Goal: Task Accomplishment & Management: Manage account settings

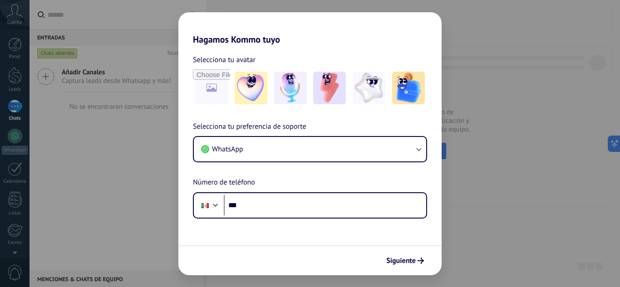
click at [307, 173] on div "Selecciona tu preferencia de soporte WhatsApp Número de teléfono Phone ***" at bounding box center [309, 170] width 263 height 98
click at [352, 126] on div "Selecciona tu preferencia de soporte WhatsApp Número de teléfono Phone ***" at bounding box center [309, 170] width 263 height 98
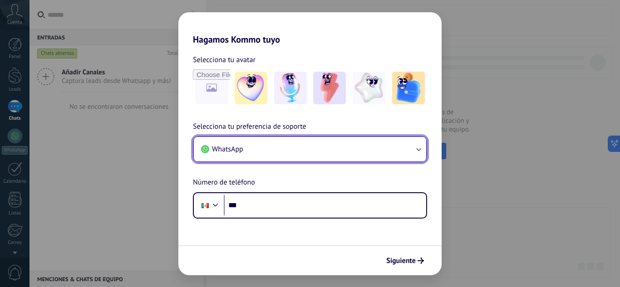
click at [339, 151] on button "WhatsApp" at bounding box center [310, 149] width 233 height 25
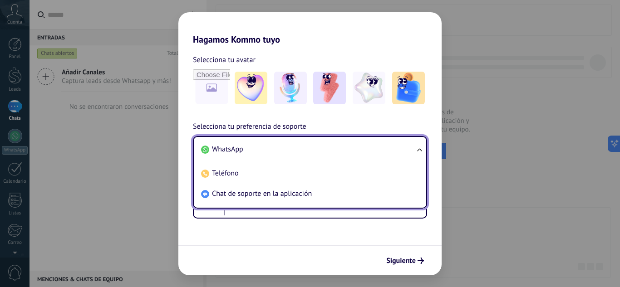
click at [311, 150] on li "WhatsApp" at bounding box center [309, 149] width 222 height 20
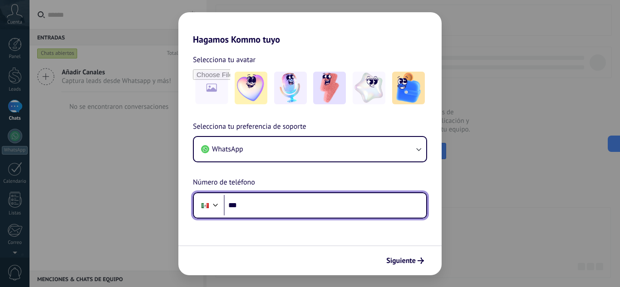
click at [305, 198] on input "***" at bounding box center [325, 205] width 203 height 21
paste input "**********"
type input "**********"
click at [256, 206] on input "**********" at bounding box center [325, 205] width 203 height 21
click at [260, 204] on input "**********" at bounding box center [325, 205] width 203 height 21
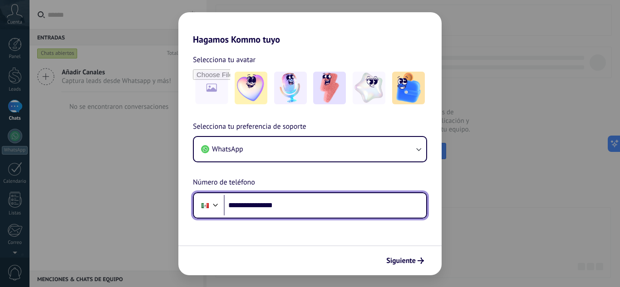
click at [260, 204] on input "**********" at bounding box center [325, 205] width 203 height 21
paste input "**********"
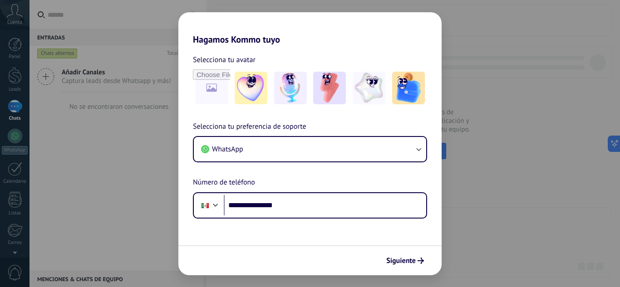
click at [264, 238] on form "**********" at bounding box center [309, 160] width 263 height 231
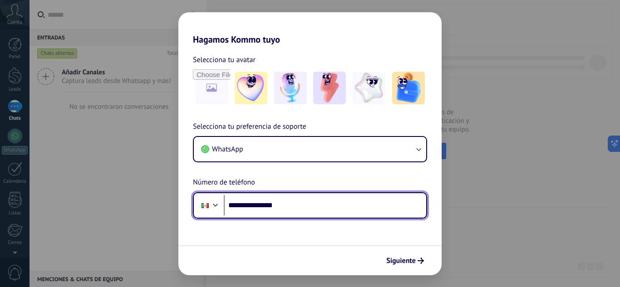
click at [341, 203] on input "**********" at bounding box center [325, 205] width 203 height 21
click at [247, 206] on input "**********" at bounding box center [325, 205] width 203 height 21
type input "**********"
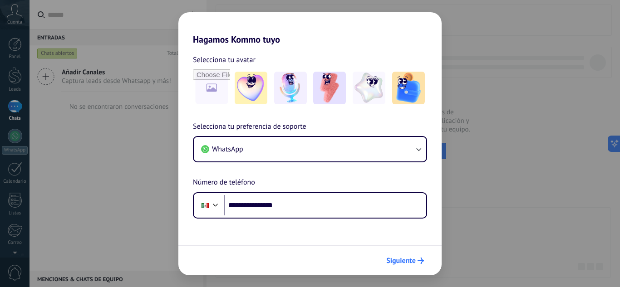
click at [407, 263] on span "Siguiente" at bounding box center [401, 261] width 30 height 6
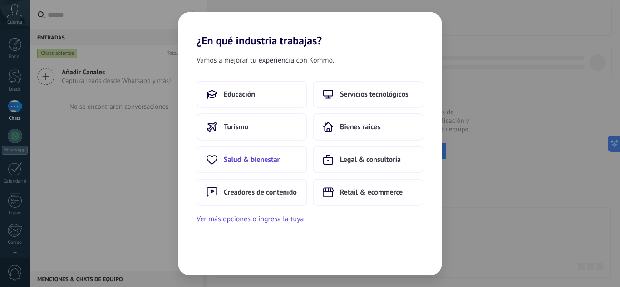
click at [275, 158] on span "Salud & bienestar" at bounding box center [252, 159] width 56 height 9
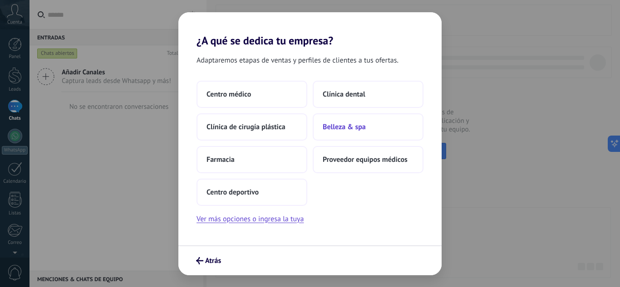
click at [347, 124] on span "Belleza & spa" at bounding box center [344, 127] width 43 height 9
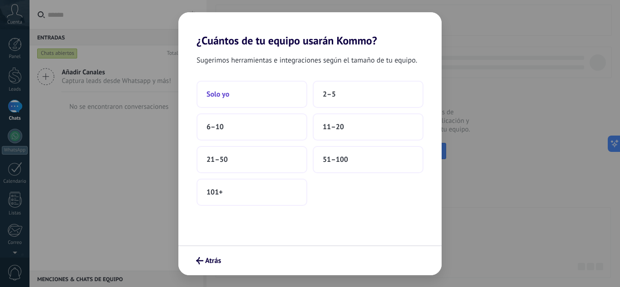
click at [274, 98] on button "Solo yo" at bounding box center [252, 94] width 111 height 27
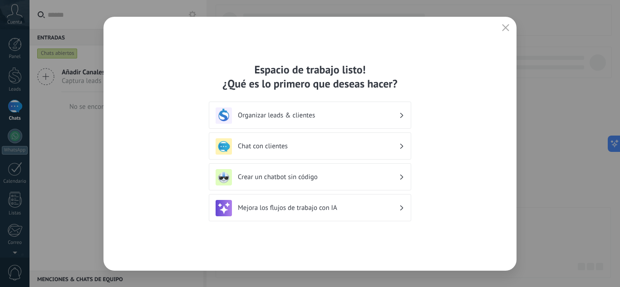
click at [389, 117] on h3 "Organizar leads & clientes" at bounding box center [318, 115] width 161 height 9
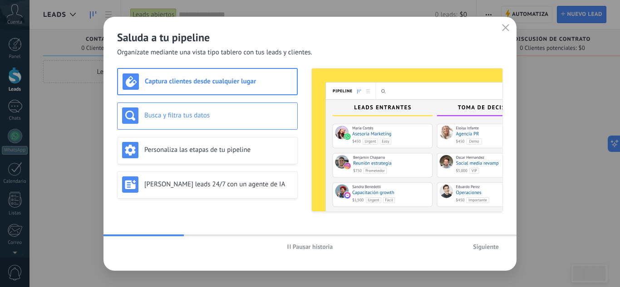
click at [257, 121] on div "Busca y filtra tus datos" at bounding box center [207, 116] width 171 height 16
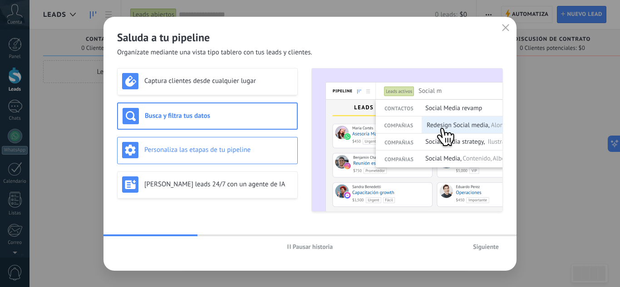
click at [254, 150] on h3 "Personaliza las etapas de tu pipeline" at bounding box center [218, 150] width 148 height 9
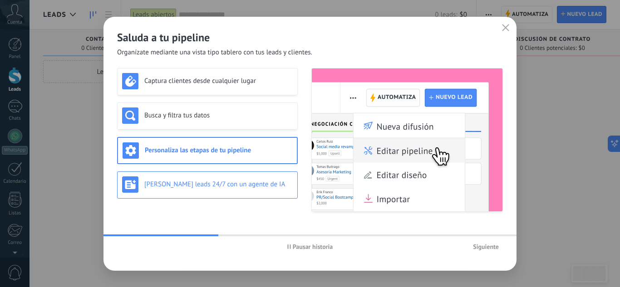
click at [253, 183] on h3 "[PERSON_NAME] leads 24/7 con un agente de IA" at bounding box center [218, 184] width 148 height 9
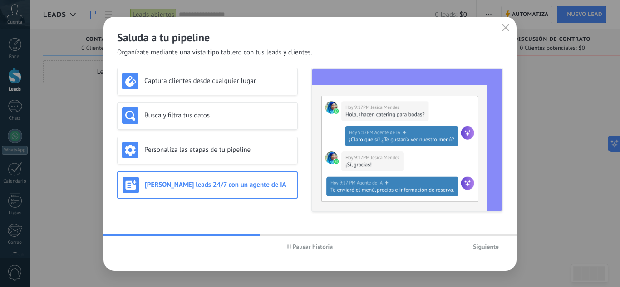
click at [489, 245] on span "Siguiente" at bounding box center [486, 247] width 26 height 6
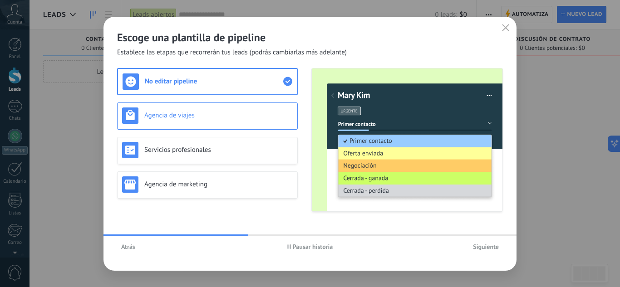
click at [220, 115] on h3 "Agencia de viajes" at bounding box center [218, 115] width 148 height 9
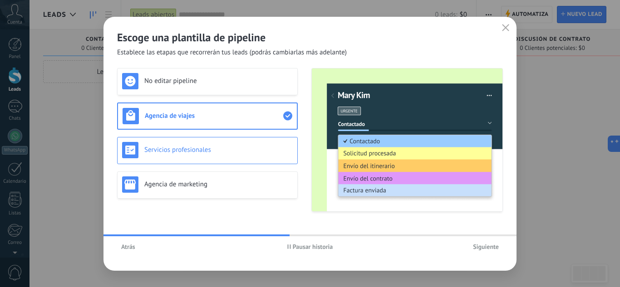
click at [228, 148] on h3 "Servicios profesionales" at bounding box center [218, 150] width 148 height 9
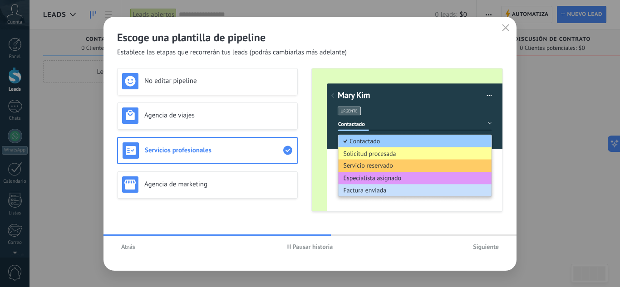
click at [129, 250] on button "Atrás" at bounding box center [128, 247] width 22 height 14
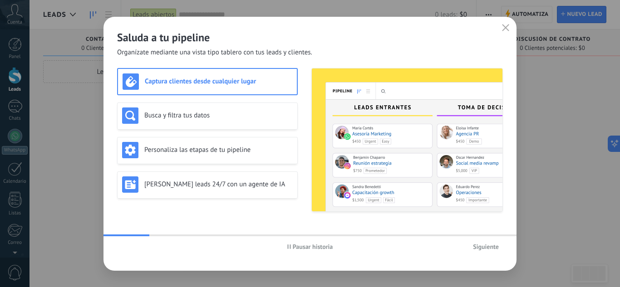
click at [220, 56] on span "Organízate mediante una vista tipo tablero con tus leads y clientes." at bounding box center [214, 52] width 195 height 9
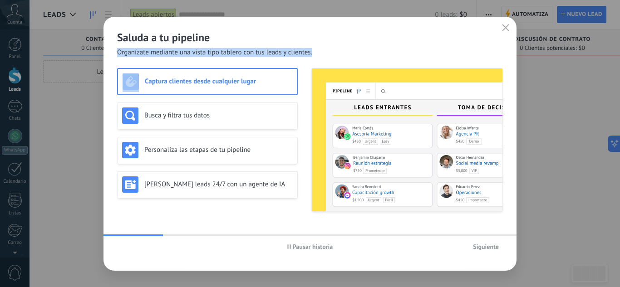
click at [220, 56] on span "Organízate mediante una vista tipo tablero con tus leads y clientes." at bounding box center [214, 52] width 195 height 9
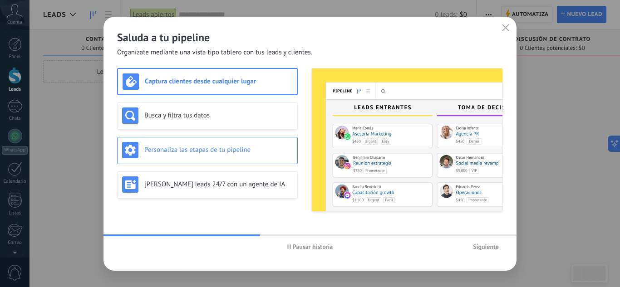
click at [240, 147] on h3 "Personaliza las etapas de tu pipeline" at bounding box center [218, 150] width 148 height 9
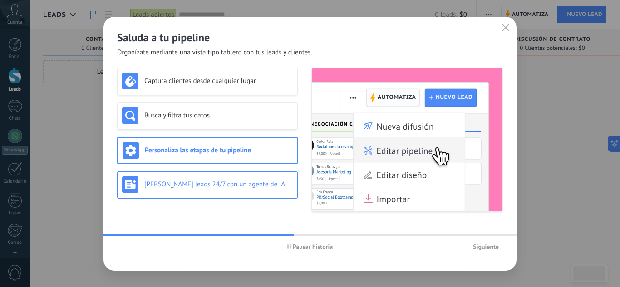
click at [251, 180] on div "[PERSON_NAME] leads 24/7 con un agente de IA" at bounding box center [207, 185] width 171 height 16
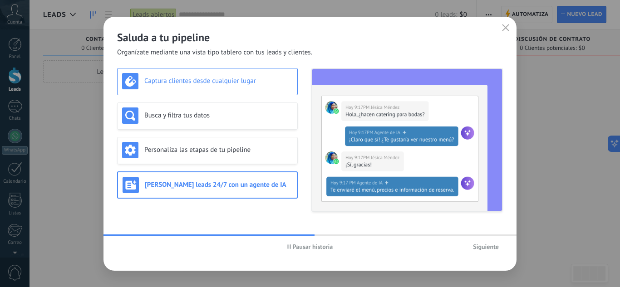
click at [243, 87] on div "Captura clientes desde cualquier lugar" at bounding box center [207, 81] width 171 height 16
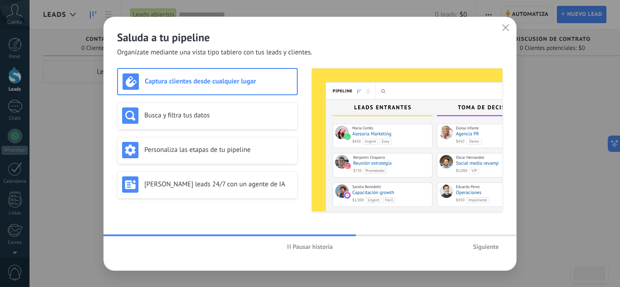
click at [479, 248] on span "Siguiente" at bounding box center [486, 247] width 26 height 6
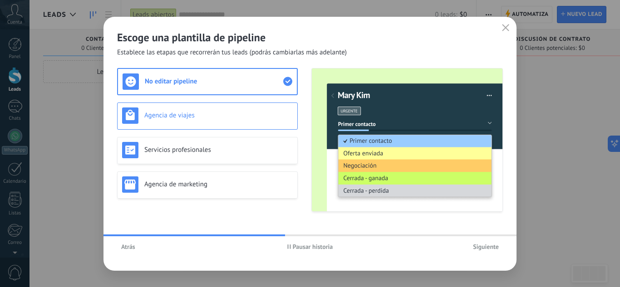
click at [256, 115] on h3 "Agencia de viajes" at bounding box center [218, 115] width 148 height 9
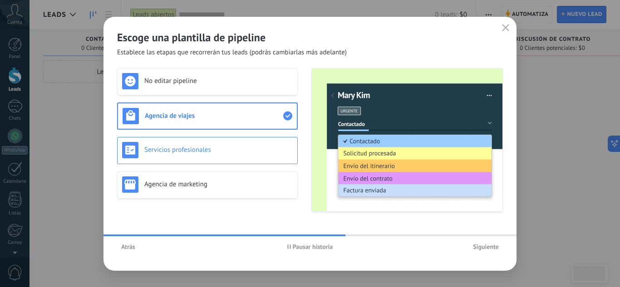
click at [246, 149] on h3 "Servicios profesionales" at bounding box center [218, 150] width 148 height 9
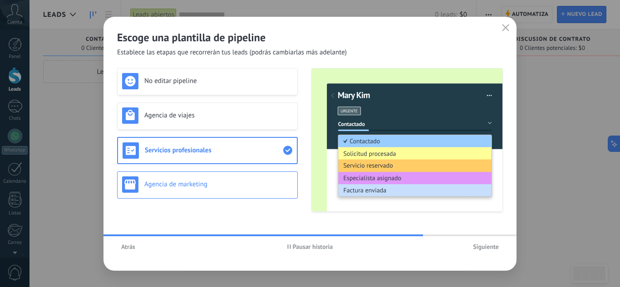
click at [252, 183] on h3 "Agencia de marketing" at bounding box center [218, 184] width 148 height 9
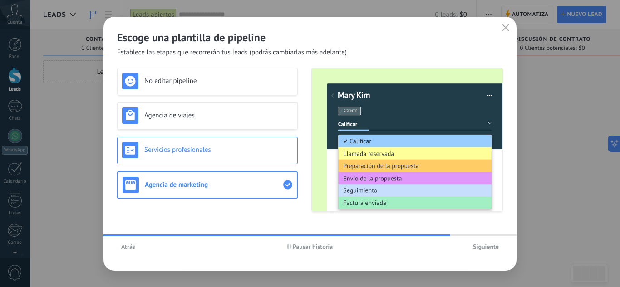
click at [248, 158] on div "Servicios profesionales" at bounding box center [207, 150] width 181 height 27
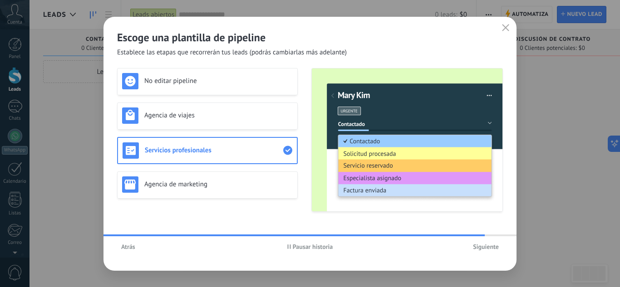
click at [480, 246] on span "Siguiente" at bounding box center [486, 247] width 26 height 6
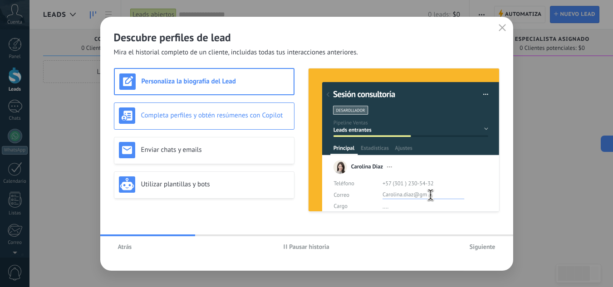
click at [271, 115] on h3 "Completa perfiles y obtén resúmenes con Copilot" at bounding box center [215, 115] width 148 height 9
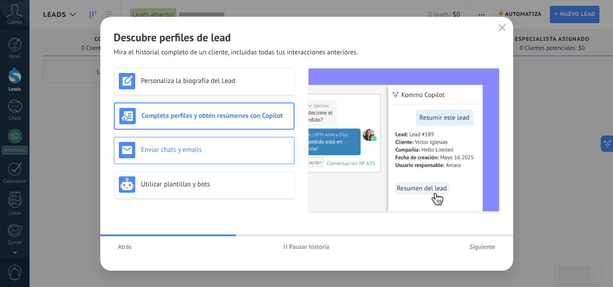
click at [269, 153] on h3 "Enviar chats y emails" at bounding box center [215, 150] width 148 height 9
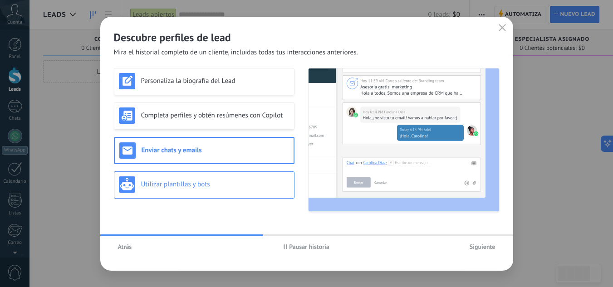
click at [275, 188] on h3 "Utilizar plantillas y bots" at bounding box center [215, 184] width 148 height 9
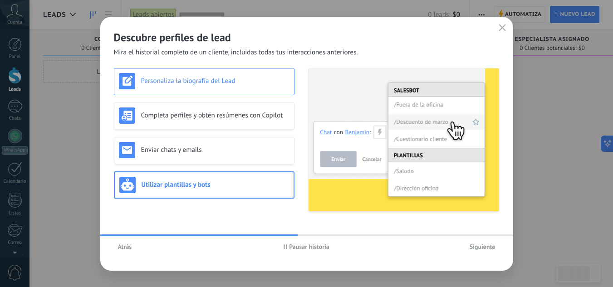
click at [247, 93] on div "Personaliza la biografía del Lead" at bounding box center [204, 81] width 181 height 27
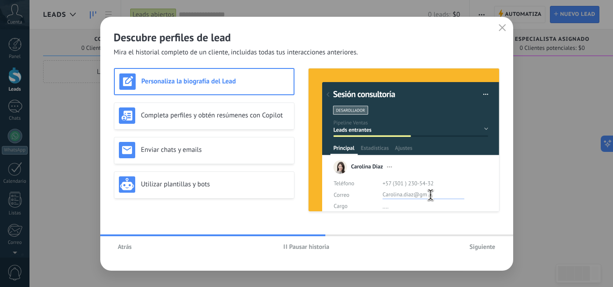
click at [484, 247] on span "Siguiente" at bounding box center [483, 247] width 26 height 6
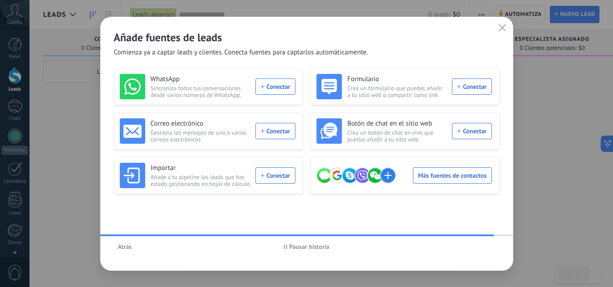
click at [505, 27] on icon "button" at bounding box center [502, 27] width 7 height 7
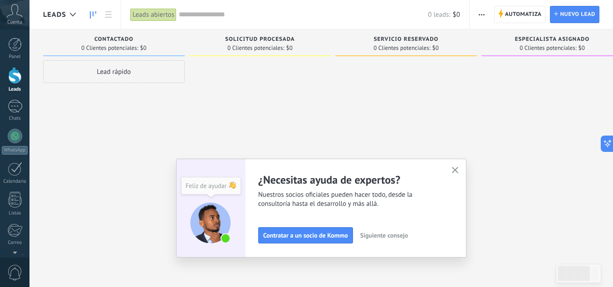
scroll to position [90, 0]
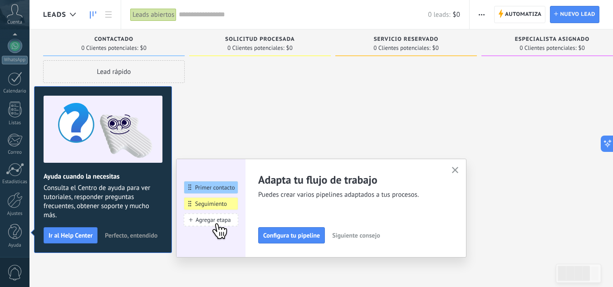
click at [455, 172] on button "button" at bounding box center [455, 171] width 11 height 12
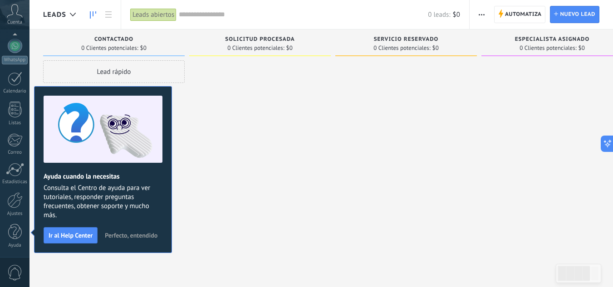
click at [144, 233] on span "Perfecto, entendido" at bounding box center [131, 236] width 53 height 6
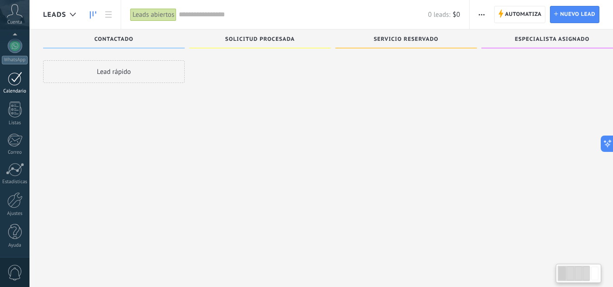
scroll to position [15, 0]
click at [21, 197] on div at bounding box center [14, 201] width 15 height 16
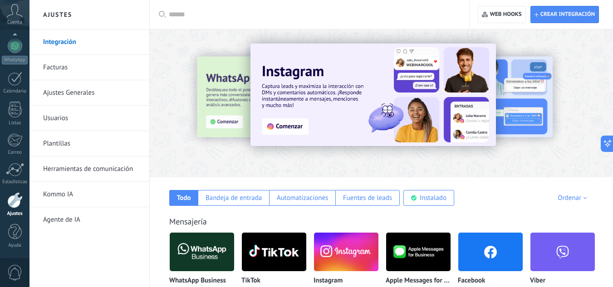
click at [114, 171] on link "Herramientas de comunicación" at bounding box center [91, 169] width 97 height 25
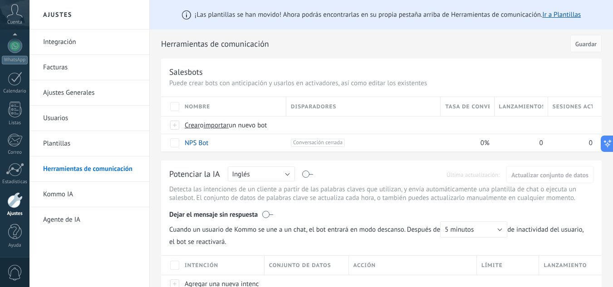
click at [59, 44] on link "Integración" at bounding box center [91, 42] width 97 height 25
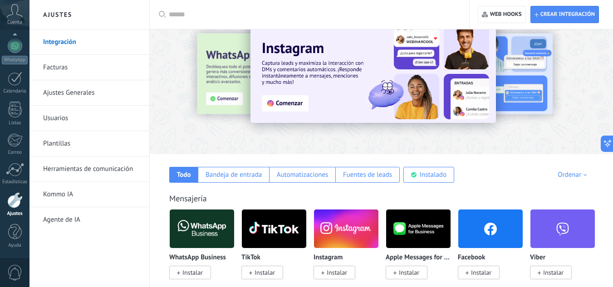
scroll to position [25, 0]
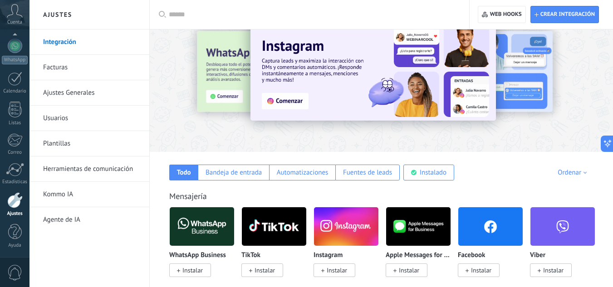
click at [341, 276] on span "Instalar" at bounding box center [335, 271] width 42 height 14
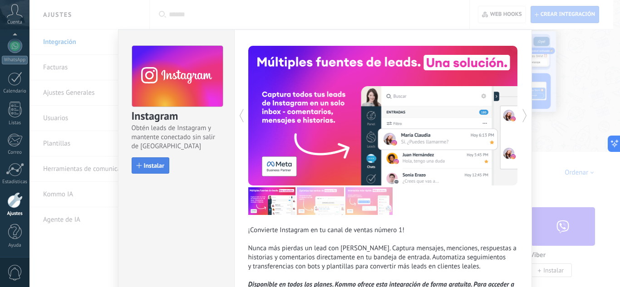
click at [154, 163] on span "Instalar" at bounding box center [154, 166] width 20 height 6
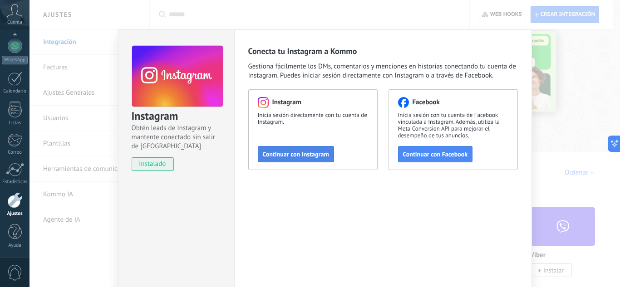
click at [322, 153] on span "Continuar con Instagram" at bounding box center [296, 154] width 66 height 6
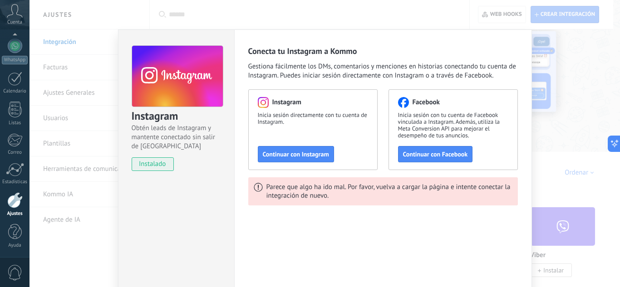
click at [505, 87] on div "Conecta tu Instagram a Kommo Gestiona fácilmente los DMs, comentarios y mencion…" at bounding box center [383, 126] width 270 height 160
click at [571, 126] on div "Instagram Obtén leads de Instagram y mantente conectado sin salir de Kommo inst…" at bounding box center [325, 143] width 591 height 287
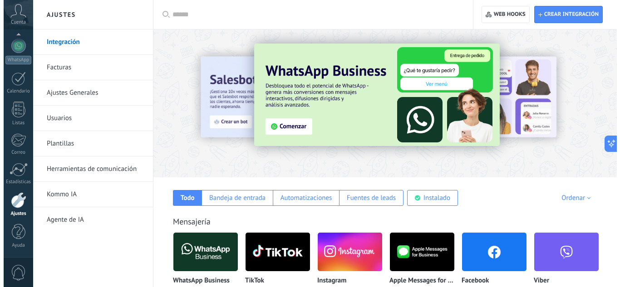
scroll to position [59, 0]
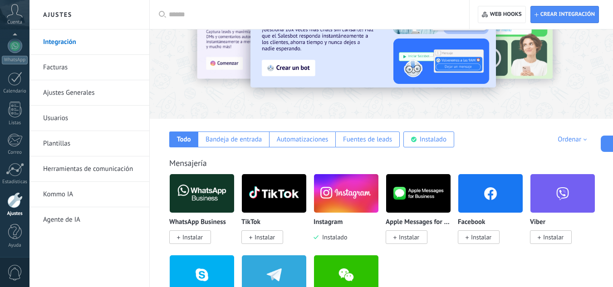
click at [369, 193] on img at bounding box center [346, 194] width 64 height 44
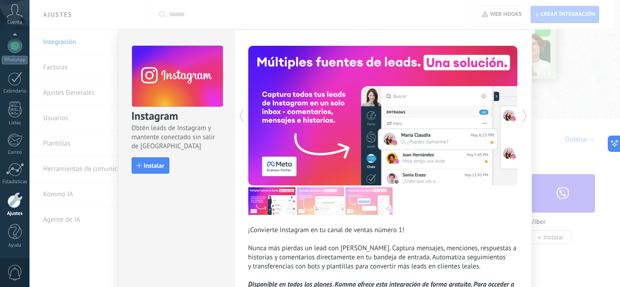
click at [154, 177] on div "Instagram Obtén leads de Instagram y mantente conectado sin salir de Kommo Inst…" at bounding box center [177, 105] width 116 height 151
click at [155, 172] on button "Instalar" at bounding box center [151, 166] width 38 height 16
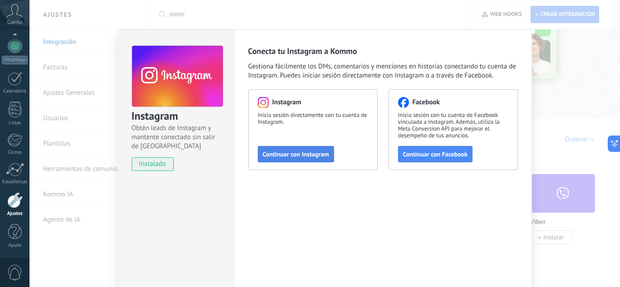
click at [307, 151] on span "Continuar con Instagram" at bounding box center [296, 154] width 66 height 6
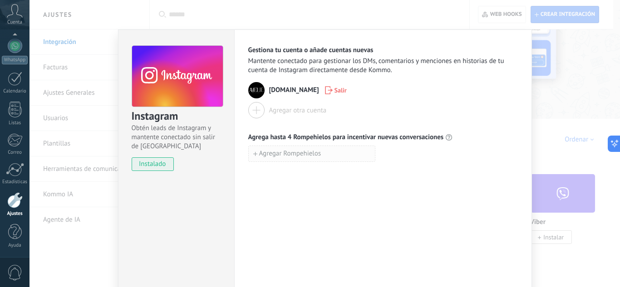
click at [322, 153] on button "Agregar Rompehielos" at bounding box center [311, 154] width 127 height 16
click at [346, 228] on div "Gestiona tu cuenta o añade cuentas nuevas Mantente conectado para gestionar los…" at bounding box center [383, 165] width 298 height 270
click at [381, 151] on icon "button" at bounding box center [381, 153] width 6 height 7
click at [571, 96] on div "Instagram Obtén leads de Instagram y mantente conectado sin salir de Kommo inst…" at bounding box center [325, 143] width 591 height 287
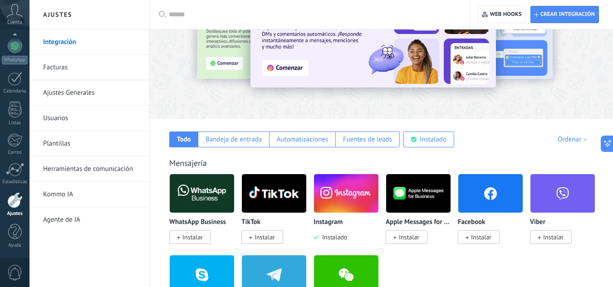
click at [211, 197] on img at bounding box center [202, 194] width 64 height 44
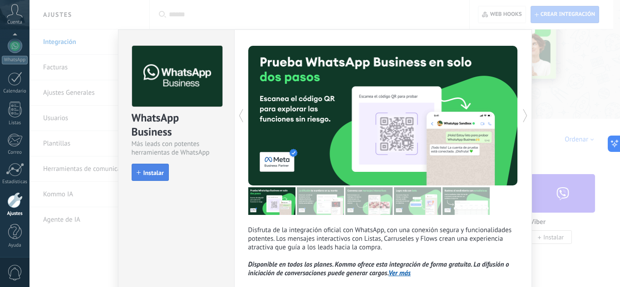
click at [154, 178] on button "Instalar" at bounding box center [150, 172] width 37 height 17
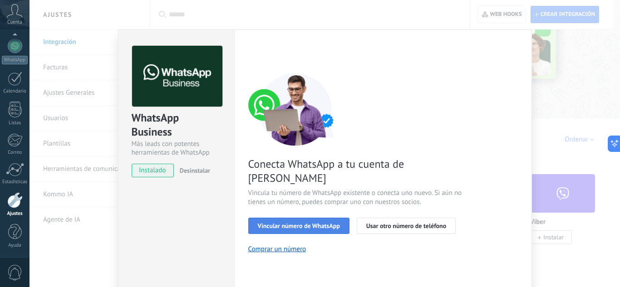
click at [324, 223] on span "Vincular número de WhatsApp" at bounding box center [299, 226] width 82 height 6
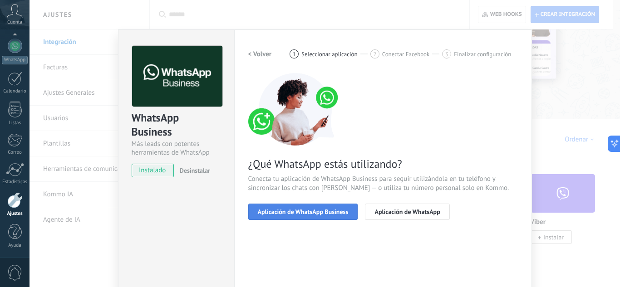
click at [350, 211] on button "Aplicación de WhatsApp Business" at bounding box center [303, 212] width 110 height 16
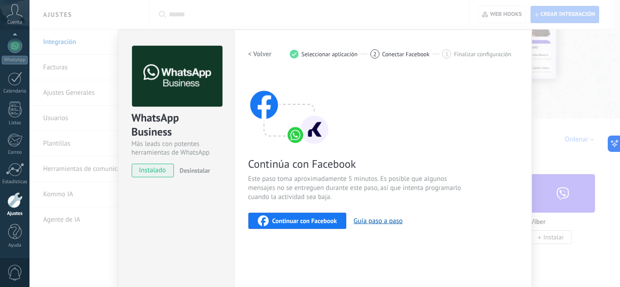
click at [330, 214] on button "Continuar con Facebook" at bounding box center [297, 221] width 99 height 16
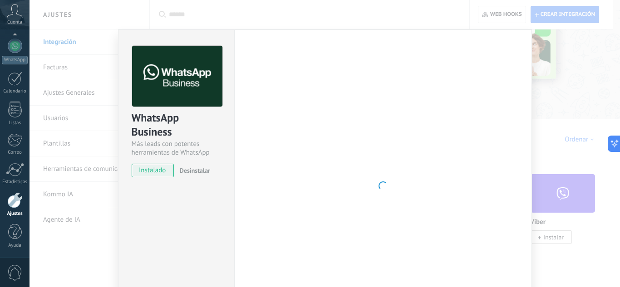
click at [466, 285] on div at bounding box center [383, 186] width 270 height 281
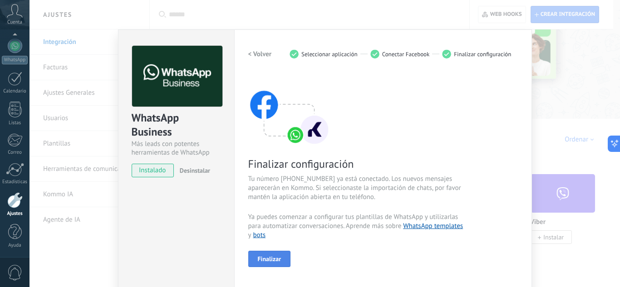
click at [265, 262] on span "Finalizar" at bounding box center [270, 259] width 24 height 6
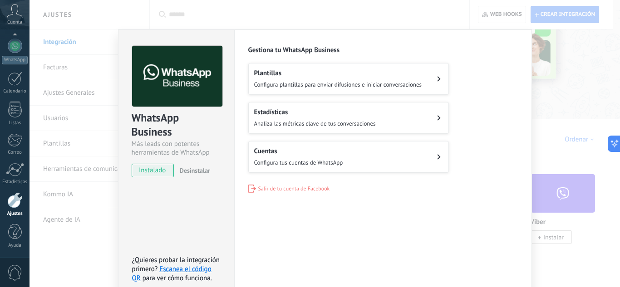
click at [579, 101] on div "WhatsApp Business Más leads con potentes herramientas de WhatsApp instalado Des…" at bounding box center [325, 143] width 591 height 287
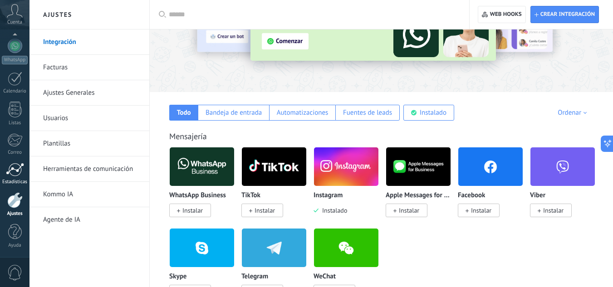
scroll to position [86, 0]
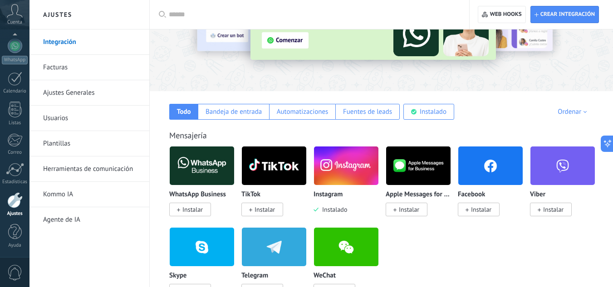
click at [3, 11] on div "Cuenta" at bounding box center [15, 15] width 30 height 30
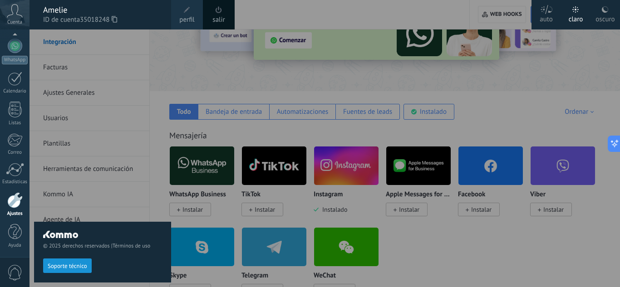
click at [222, 12] on span at bounding box center [219, 10] width 10 height 10
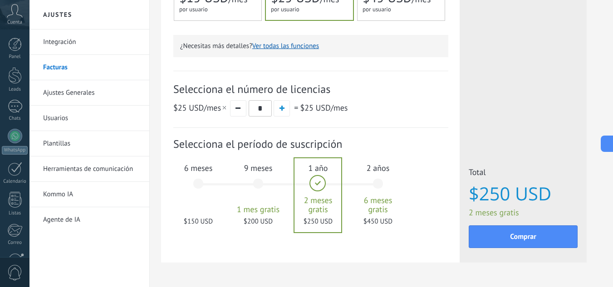
scroll to position [294, 0]
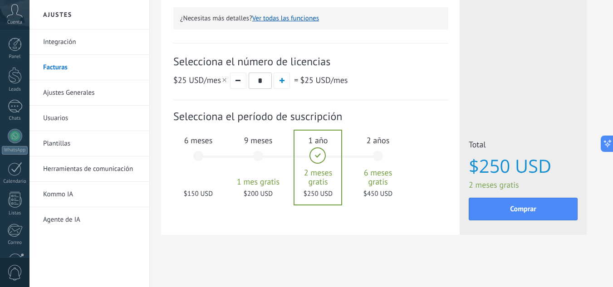
click at [209, 183] on div "6 meses $150 USD" at bounding box center [198, 161] width 49 height 64
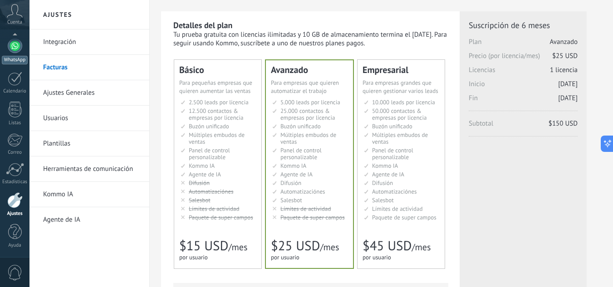
scroll to position [0, 0]
click at [14, 15] on icon at bounding box center [15, 11] width 16 height 14
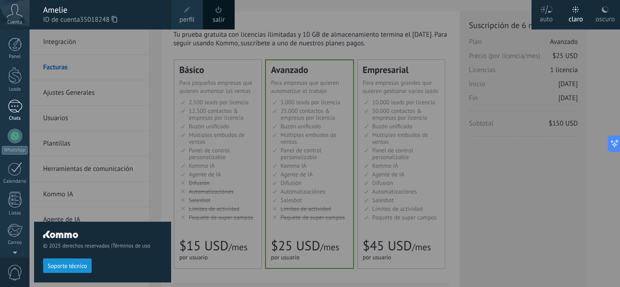
click at [12, 109] on div at bounding box center [15, 106] width 15 height 13
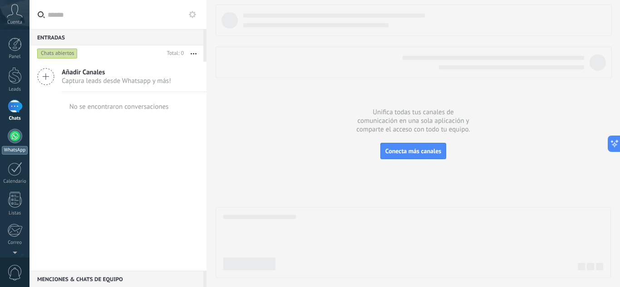
click at [8, 143] on link "WhatsApp" at bounding box center [15, 142] width 30 height 26
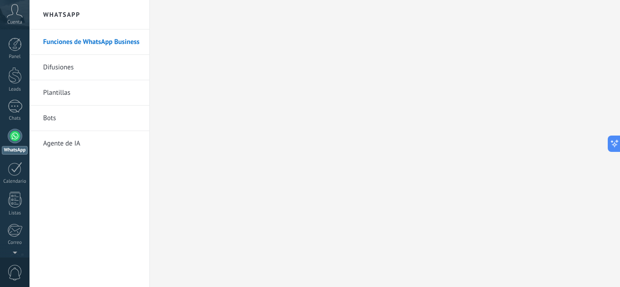
click at [20, 139] on div at bounding box center [15, 136] width 15 height 15
click at [19, 107] on div at bounding box center [15, 106] width 15 height 13
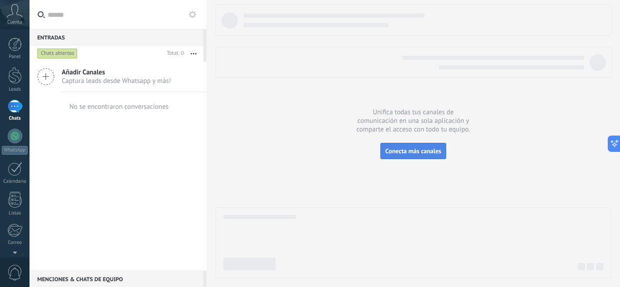
click at [415, 153] on span "Conecta más canales" at bounding box center [414, 151] width 56 height 8
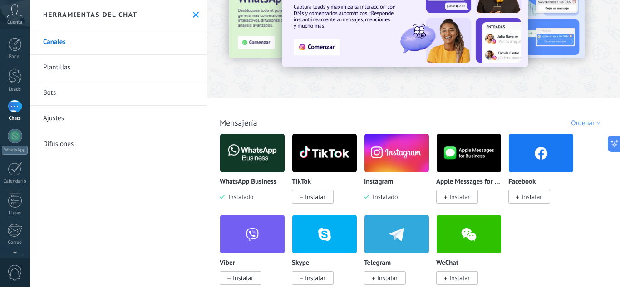
scroll to position [52, 0]
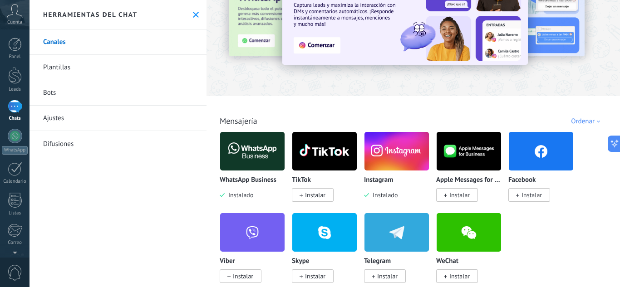
click at [257, 149] on img at bounding box center [252, 151] width 64 height 44
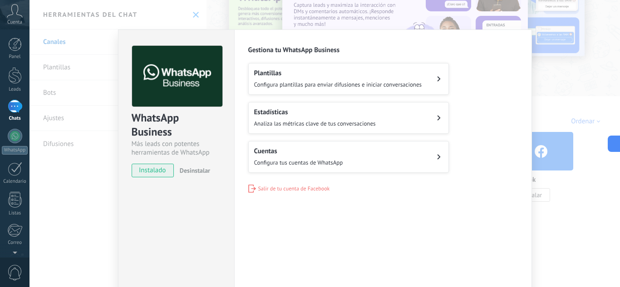
click at [338, 162] on span "Configura tus cuentas de WhatsApp" at bounding box center [298, 163] width 89 height 8
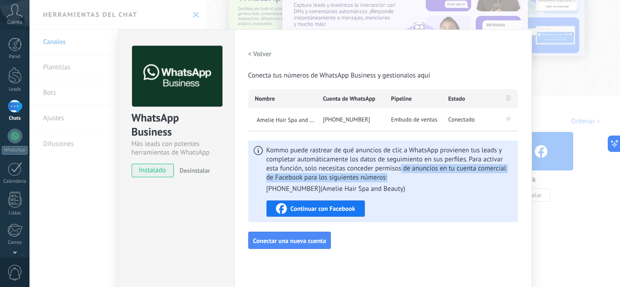
drag, startPoint x: 399, startPoint y: 170, endPoint x: 400, endPoint y: 183, distance: 13.2
click at [400, 182] on span "Kommo puede rastrear de qué anuncios de clic a WhatsApp provienen tus leads y c…" at bounding box center [390, 170] width 246 height 48
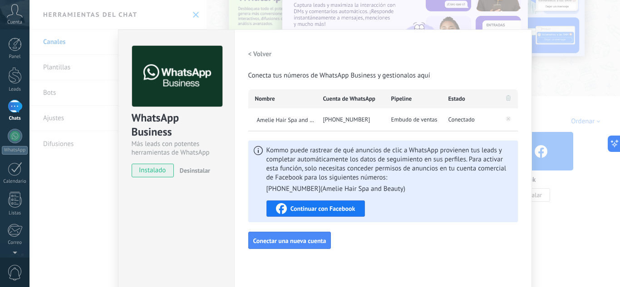
click at [400, 183] on span "Kommo puede rastrear de qué anuncios de clic a WhatsApp provienen tus leads y c…" at bounding box center [390, 170] width 246 height 48
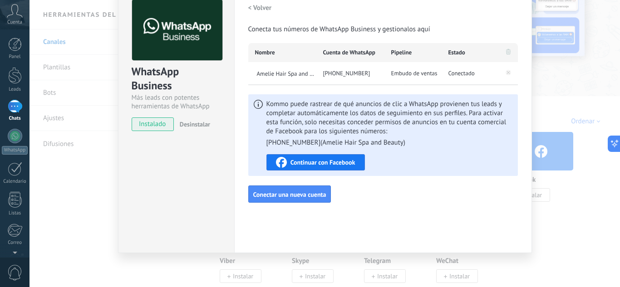
scroll to position [0, 0]
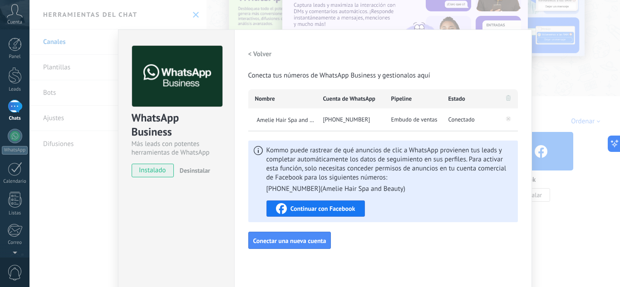
click at [261, 56] on h2 "< Volver" at bounding box center [260, 54] width 24 height 9
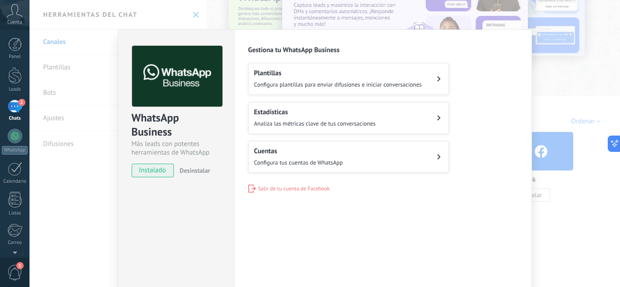
click at [350, 119] on div "Estadísticas Analiza las métricas clave de tus conversaciones" at bounding box center [315, 118] width 122 height 20
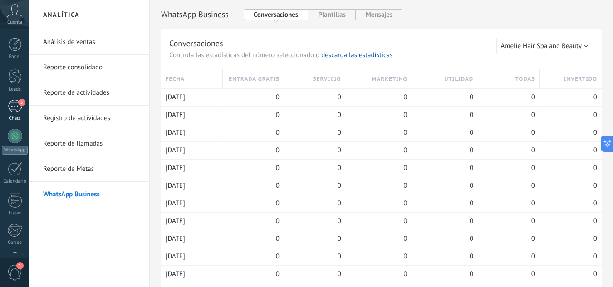
click at [17, 103] on div "3" at bounding box center [15, 106] width 15 height 13
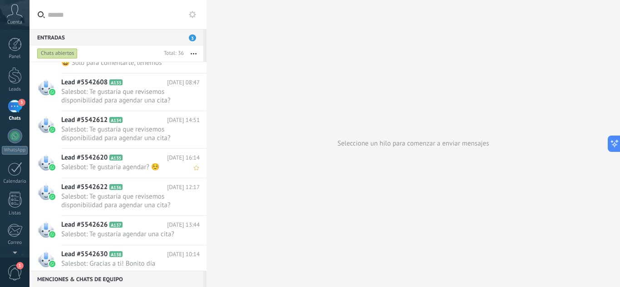
scroll to position [1108, 0]
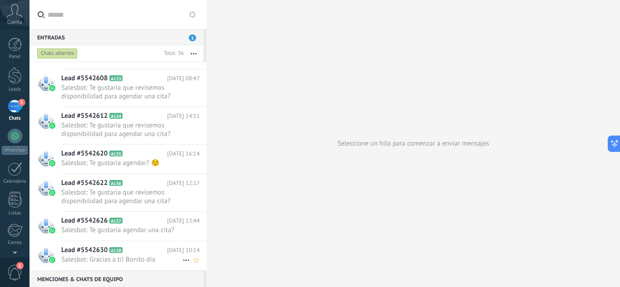
click at [148, 261] on span "Salesbot: Gracias a ti! Bonito día" at bounding box center [121, 260] width 121 height 9
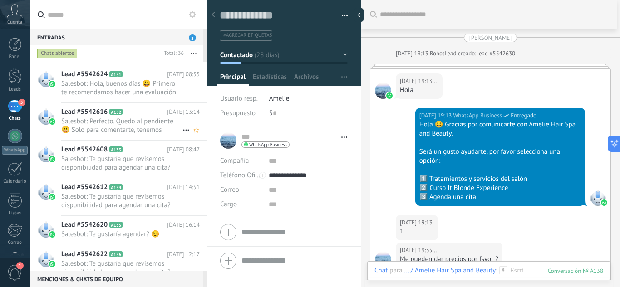
scroll to position [1033, 0]
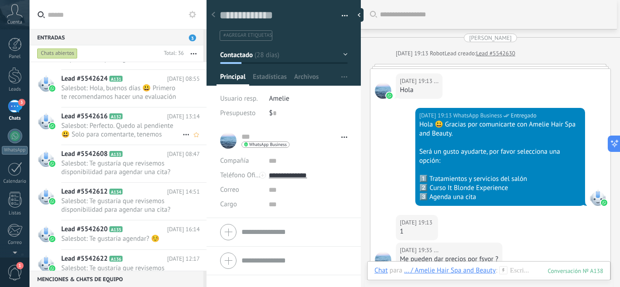
click at [119, 133] on span "Salesbot: Perfecto. Quedo al pendiente 😃 Solo para comentarte, tenemos disponib…" at bounding box center [121, 130] width 121 height 17
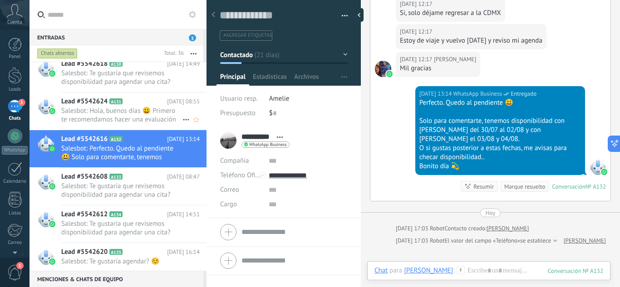
scroll to position [991, 0]
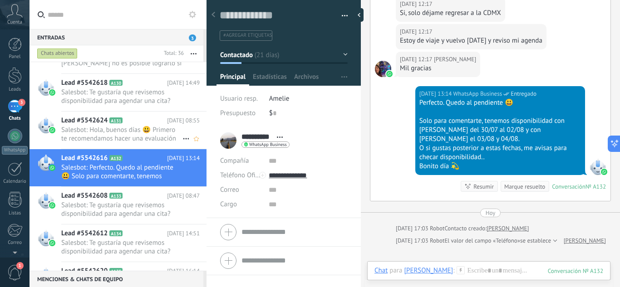
click at [120, 128] on span "Salesbot: Hola, buenos días 😃 Primero te recomendamos hacer una evaluación en e…" at bounding box center [121, 134] width 121 height 17
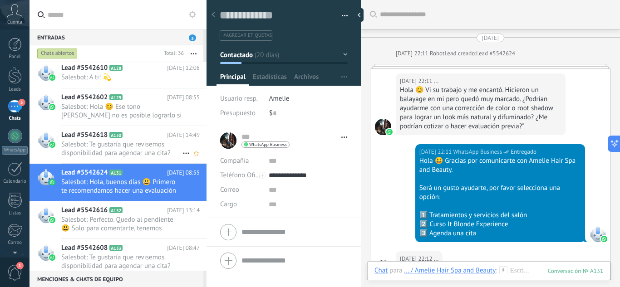
scroll to position [245, 0]
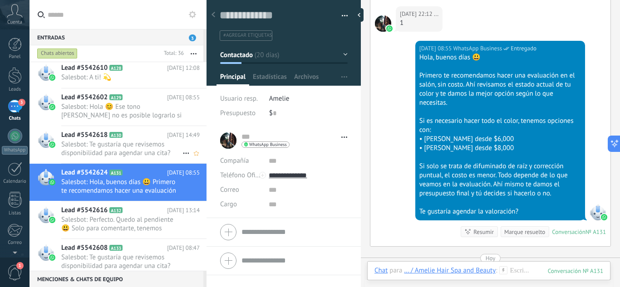
click at [120, 128] on div "Lead #5542618 A130 24.07.2025 14:49 Salesbot: Te gustaría que revisemos disponi…" at bounding box center [133, 144] width 145 height 37
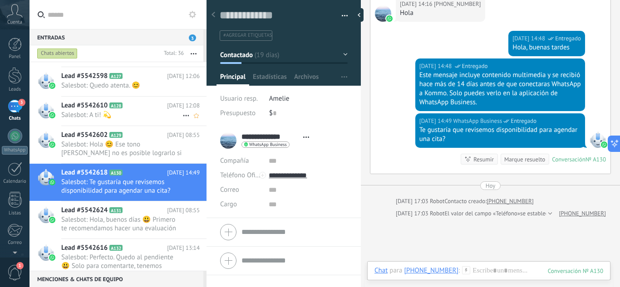
scroll to position [900, 0]
click at [120, 128] on div "Lead #5542602 A129 26.07.2025 08:55 Salesbot: Hola 😊 Ese tono de rubio no es po…" at bounding box center [133, 145] width 145 height 37
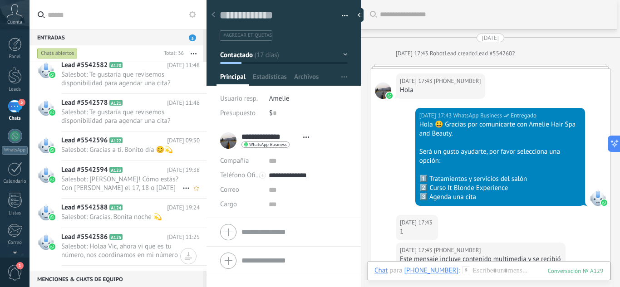
click at [123, 178] on span "Salesbot: Hola Lu! Cómo estás? Con Deniz el 17, 18 o 31 de agosto, 01 o 02 de s…" at bounding box center [121, 183] width 121 height 17
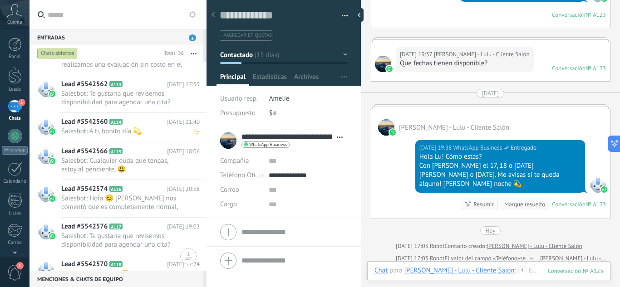
click at [105, 141] on div "Lead #5542560 A114 07.08.2025 11:40 Salesbot: A ti, bonito día 💫" at bounding box center [133, 127] width 145 height 29
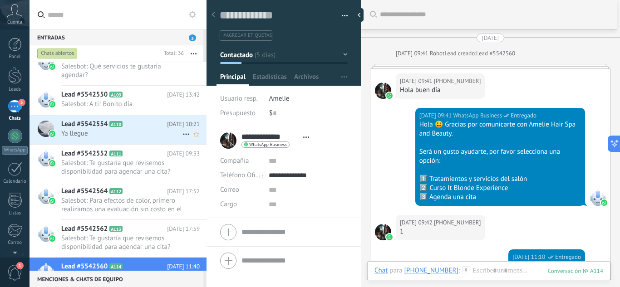
click at [109, 123] on span "A110" at bounding box center [115, 124] width 13 height 6
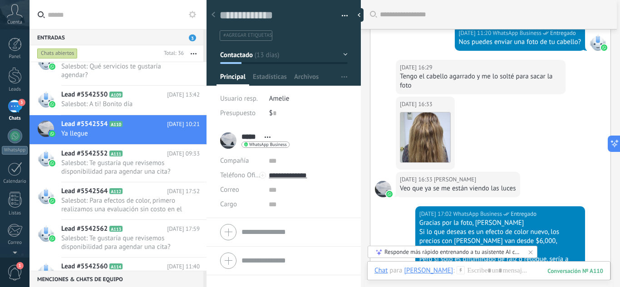
click at [504, 135] on div "01.08.2025 16:33 Sandy Descargar" at bounding box center [491, 134] width 240 height 75
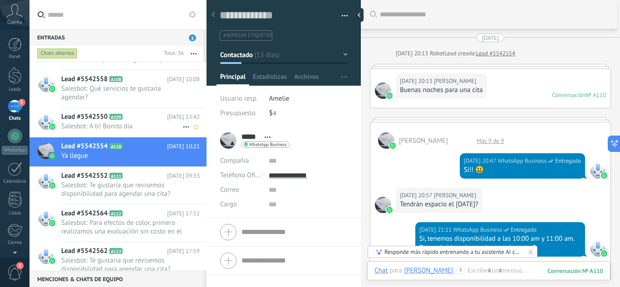
click at [136, 124] on span "Salesbot: A ti! Bonito día" at bounding box center [121, 126] width 121 height 9
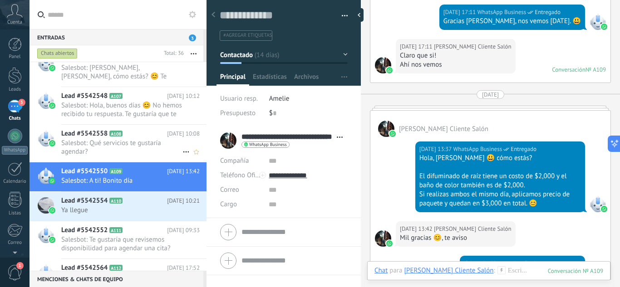
click at [116, 140] on span "Salesbot: Qué servicios te gustaría agendar?" at bounding box center [121, 147] width 121 height 17
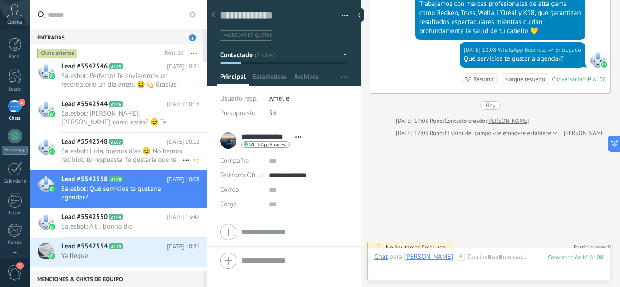
click at [120, 125] on span "Salesbot: Hola, Sofia, cómo estás? 😊 Te recordamos tu cita con Deniz Procksch p…" at bounding box center [121, 117] width 121 height 17
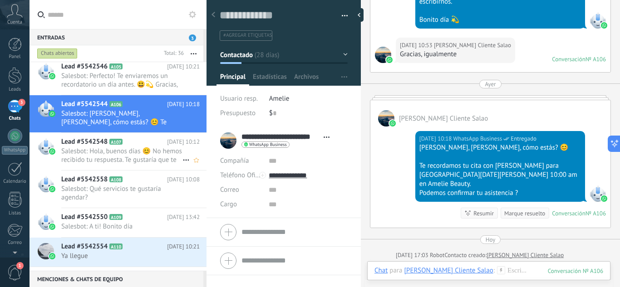
click at [125, 146] on h2 "Lead #5542548 A107" at bounding box center [114, 142] width 106 height 9
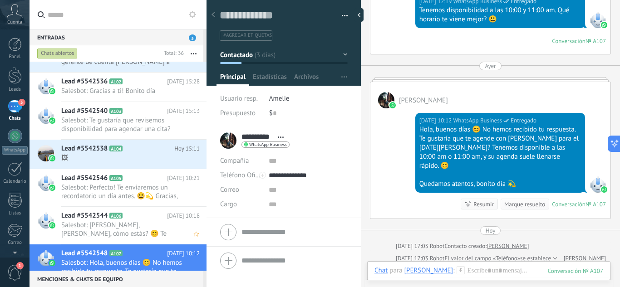
click at [125, 146] on h2 "Lead #5542538 A104" at bounding box center [117, 148] width 113 height 9
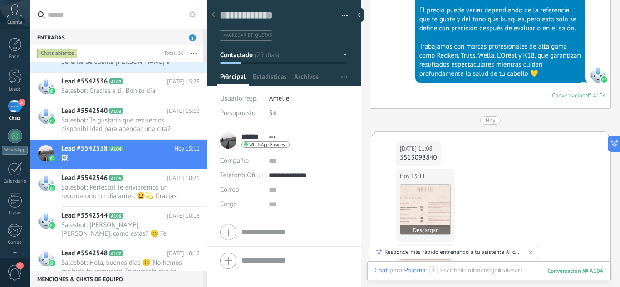
click at [432, 185] on img at bounding box center [426, 210] width 50 height 50
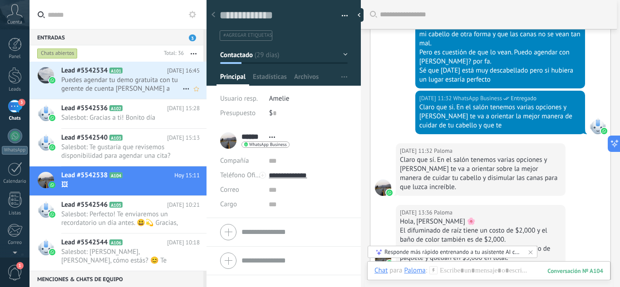
click at [143, 92] on div "Lead #5542534 A101 Hoy 16:45 Puedes agendar tu demo gratuita con tu gerente de …" at bounding box center [133, 80] width 145 height 37
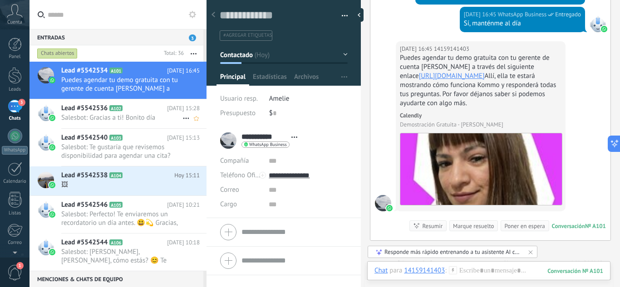
click at [114, 100] on div "Lead #5542536 A102 Hoy 15:28 Salesbot: Gracias a ti! Bonito día" at bounding box center [133, 113] width 145 height 29
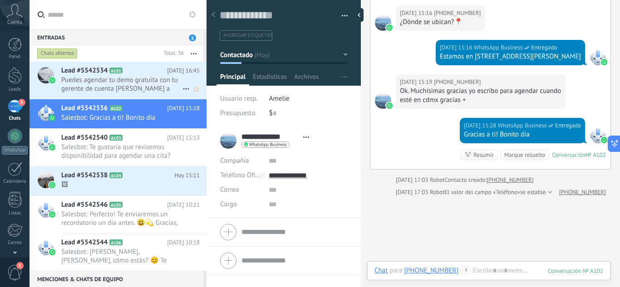
click at [128, 73] on icon at bounding box center [129, 70] width 9 height 9
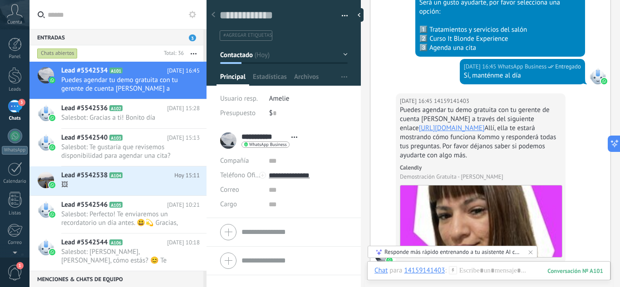
click at [193, 36] on span "3" at bounding box center [192, 38] width 7 height 7
click at [115, 178] on span "A104" at bounding box center [115, 176] width 13 height 6
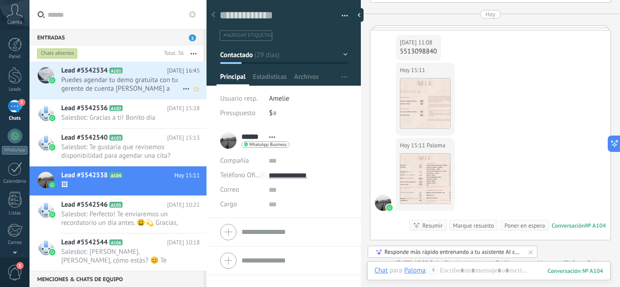
click at [95, 88] on span "Puedes agendar tu demo gratuita con tu gerente de cuenta Damaris a través del s…" at bounding box center [121, 84] width 121 height 17
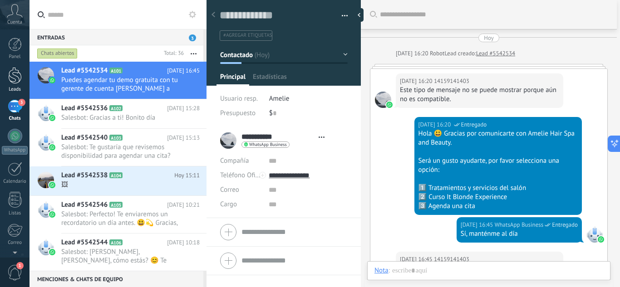
type textarea "**********"
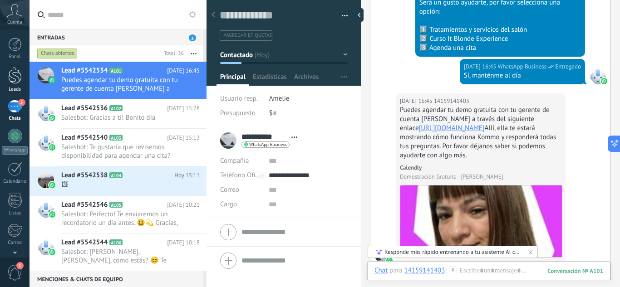
click at [15, 80] on div at bounding box center [15, 75] width 14 height 17
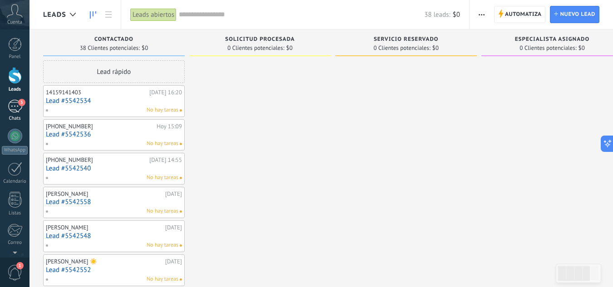
click at [12, 105] on div "3" at bounding box center [15, 106] width 15 height 13
